Goal: Task Accomplishment & Management: Complete application form

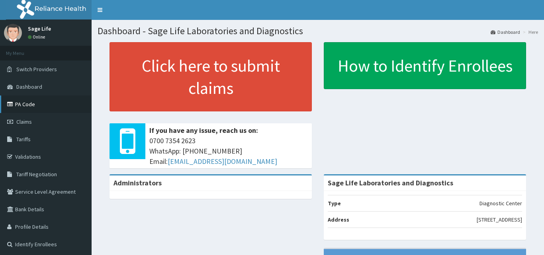
click at [34, 110] on link "PA Code" at bounding box center [46, 105] width 92 height 18
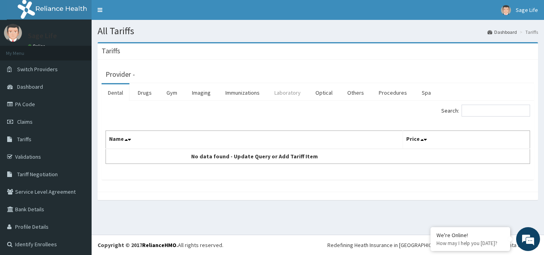
click at [283, 90] on link "Laboratory" at bounding box center [287, 92] width 39 height 17
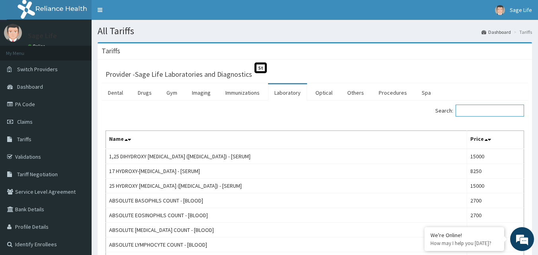
drag, startPoint x: 483, startPoint y: 110, endPoint x: 398, endPoint y: 117, distance: 84.6
click at [483, 110] on input "Search:" at bounding box center [489, 111] width 68 height 12
type input "MALARIA"
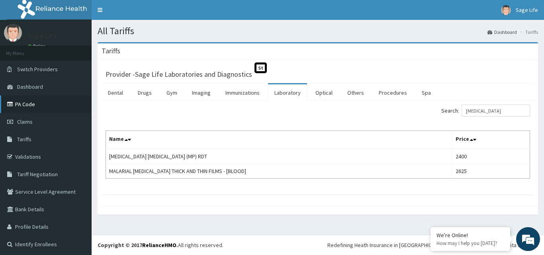
click at [26, 106] on link "PA Code" at bounding box center [46, 105] width 92 height 18
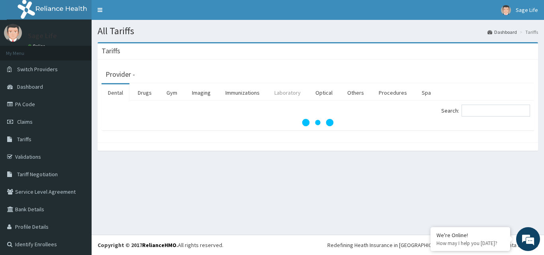
click at [292, 96] on link "Laboratory" at bounding box center [287, 92] width 39 height 17
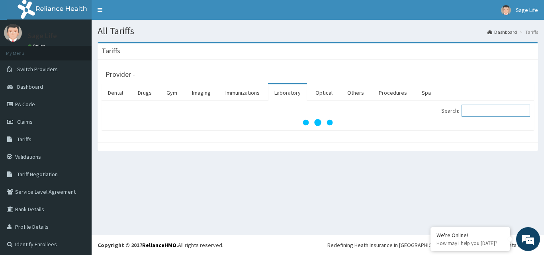
click at [491, 113] on input "Search:" at bounding box center [495, 111] width 68 height 12
type input "MALAR"
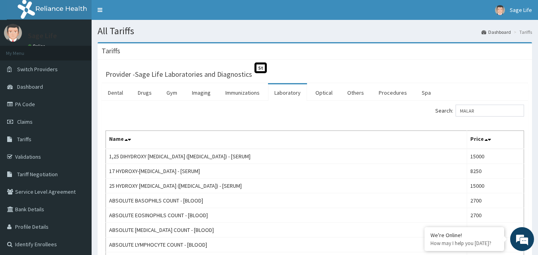
click at [490, 108] on input "MALAR" at bounding box center [489, 111] width 68 height 12
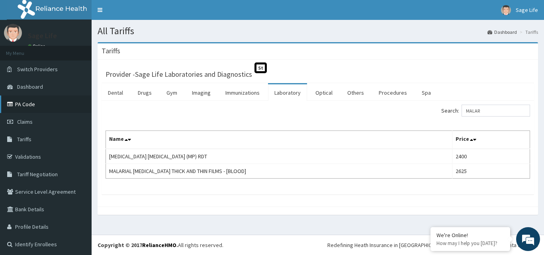
click at [32, 100] on link "PA Code" at bounding box center [46, 105] width 92 height 18
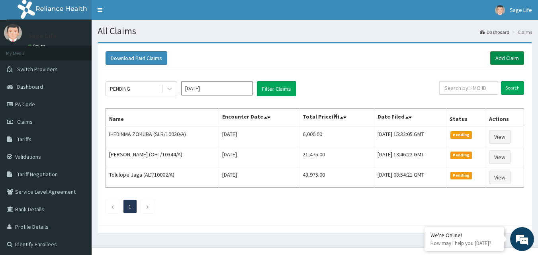
click at [499, 56] on link "Add Claim" at bounding box center [507, 58] width 34 height 14
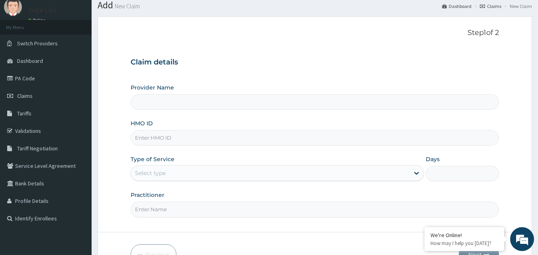
scroll to position [40, 0]
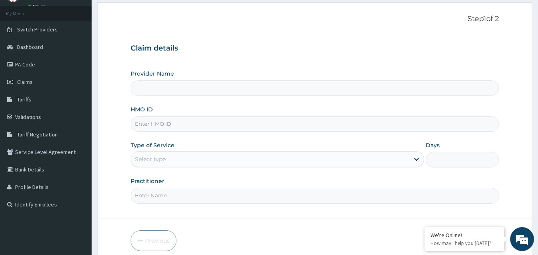
click at [153, 160] on div "Select type" at bounding box center [150, 159] width 31 height 8
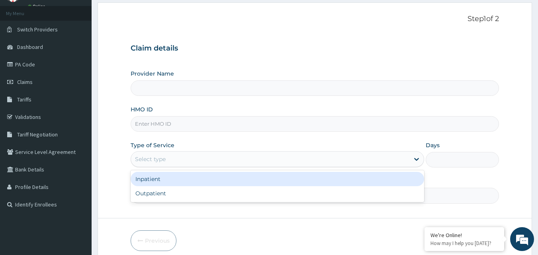
click at [157, 123] on input "HMO ID" at bounding box center [315, 124] width 368 height 16
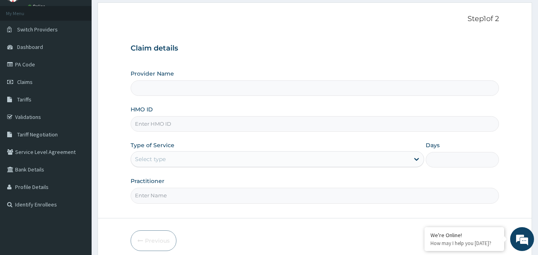
type input "Sage Life Laboratories and Diagnostics"
type input "SLR/10010/A"
click at [180, 159] on div "Select type" at bounding box center [270, 159] width 278 height 13
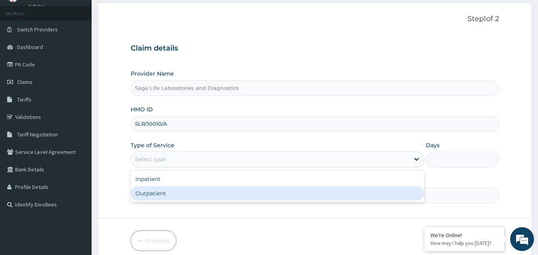
click at [174, 196] on div "Outpatient" at bounding box center [277, 193] width 293 height 14
type input "1"
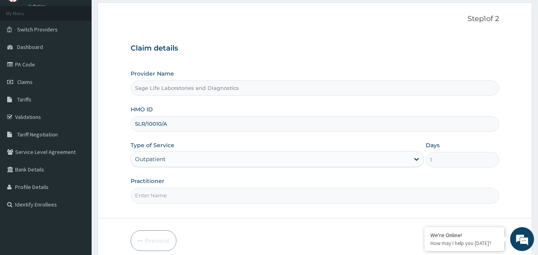
click at [174, 196] on input "Practitioner" at bounding box center [315, 196] width 368 height 16
type input "NIL"
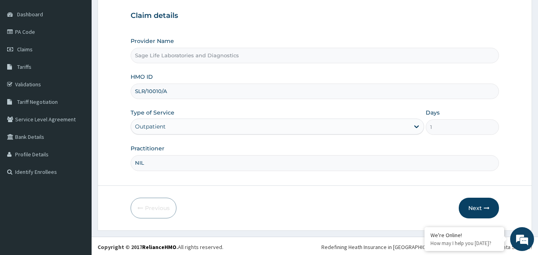
scroll to position [74, 0]
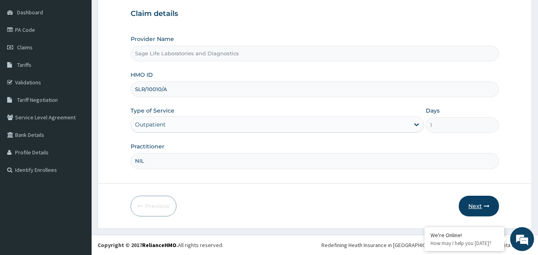
click at [466, 204] on button "Next" at bounding box center [478, 206] width 40 height 21
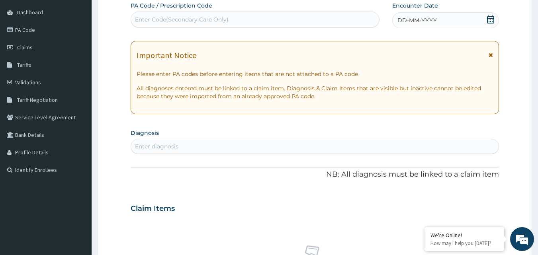
click at [191, 19] on div "Enter Code(Secondary Care Only)" at bounding box center [182, 20] width 94 height 8
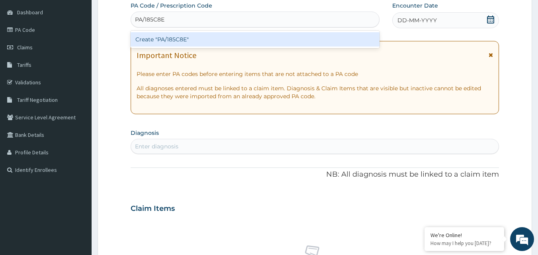
type input "PA/185C8E"
click at [410, 21] on div "PA Code / Prescription Code option Create "PA/185C8E" focused, 1 of 1. 1 result…" at bounding box center [315, 208] width 368 height 412
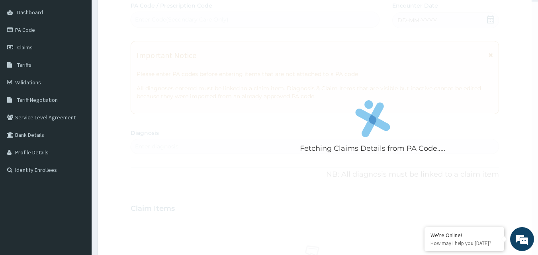
scroll to position [291, 0]
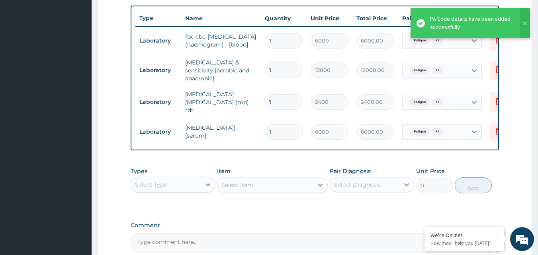
type input "0"
type input "0.00"
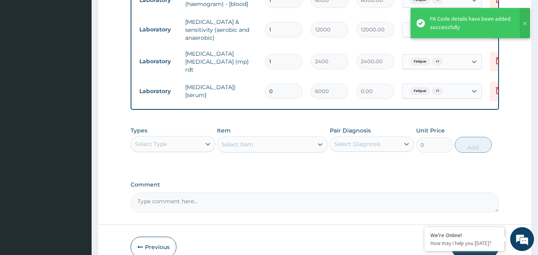
scroll to position [374, 0]
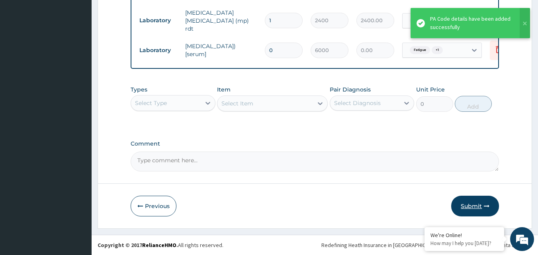
type input "0"
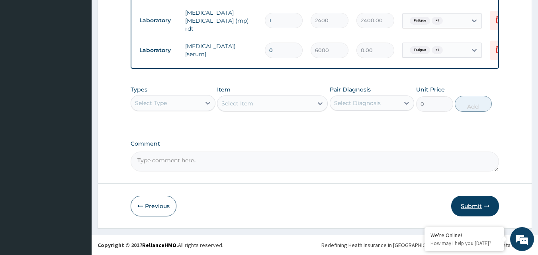
click at [465, 206] on button "Submit" at bounding box center [475, 206] width 48 height 21
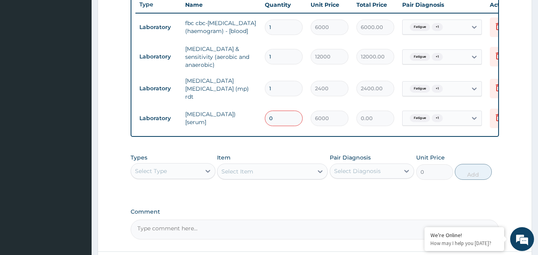
scroll to position [294, 0]
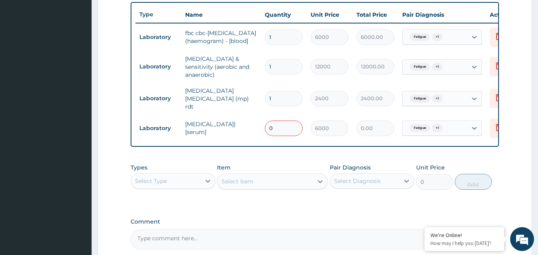
click at [278, 125] on input "0" at bounding box center [284, 129] width 38 height 16
type input "1"
type input "6000.00"
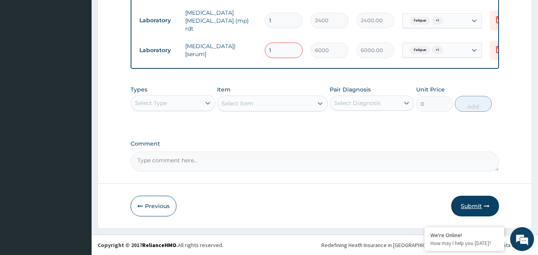
type input "1"
click at [474, 213] on button "Submit" at bounding box center [475, 206] width 48 height 21
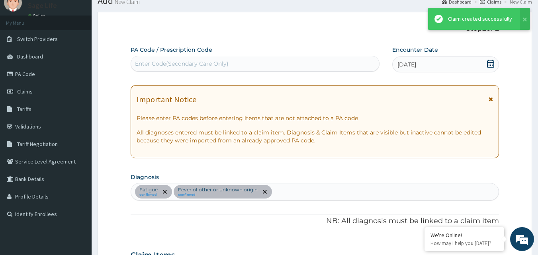
scroll to position [374, 0]
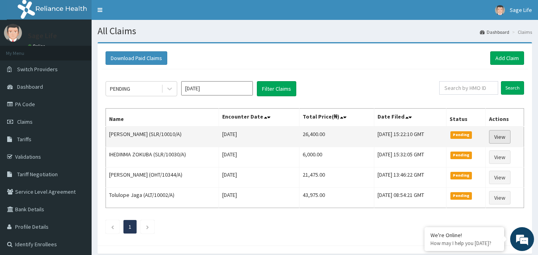
click at [507, 138] on link "View" at bounding box center [499, 137] width 21 height 14
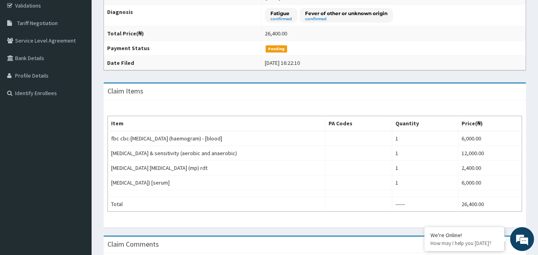
scroll to position [46, 0]
